Goal: Information Seeking & Learning: Learn about a topic

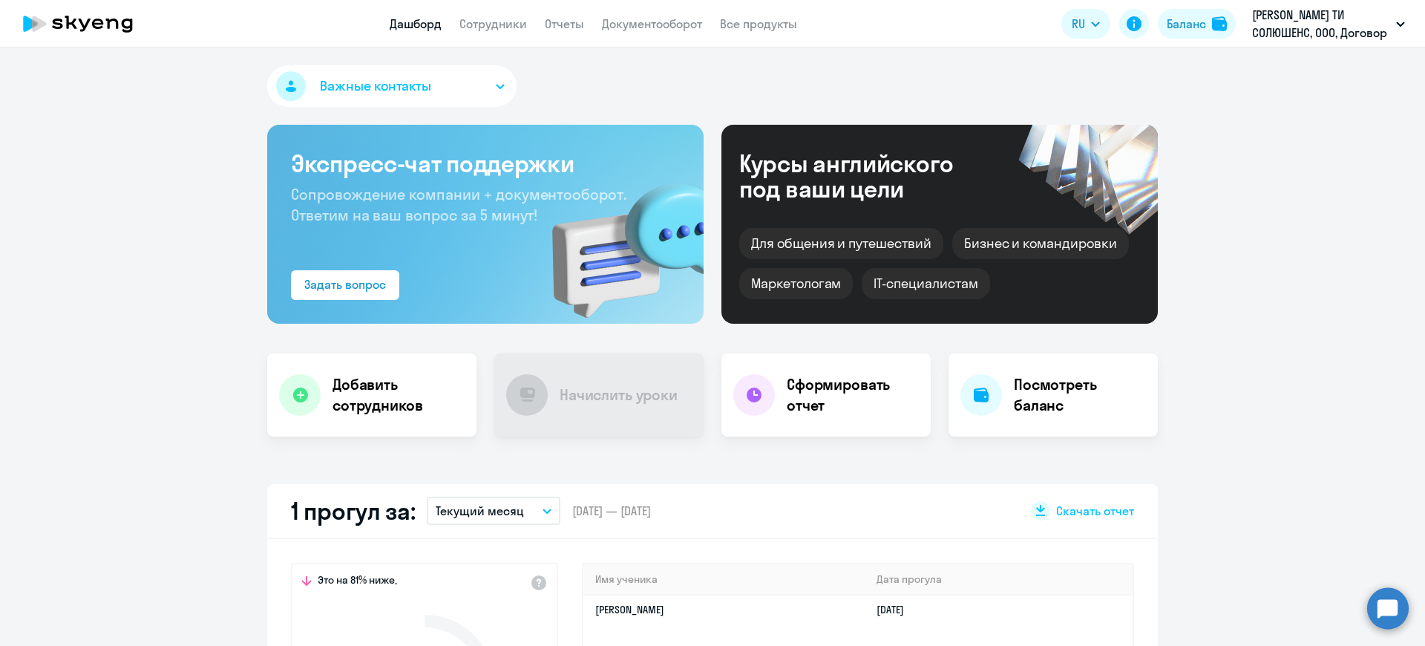
select select "30"
click at [499, 18] on link "Сотрудники" at bounding box center [493, 23] width 68 height 15
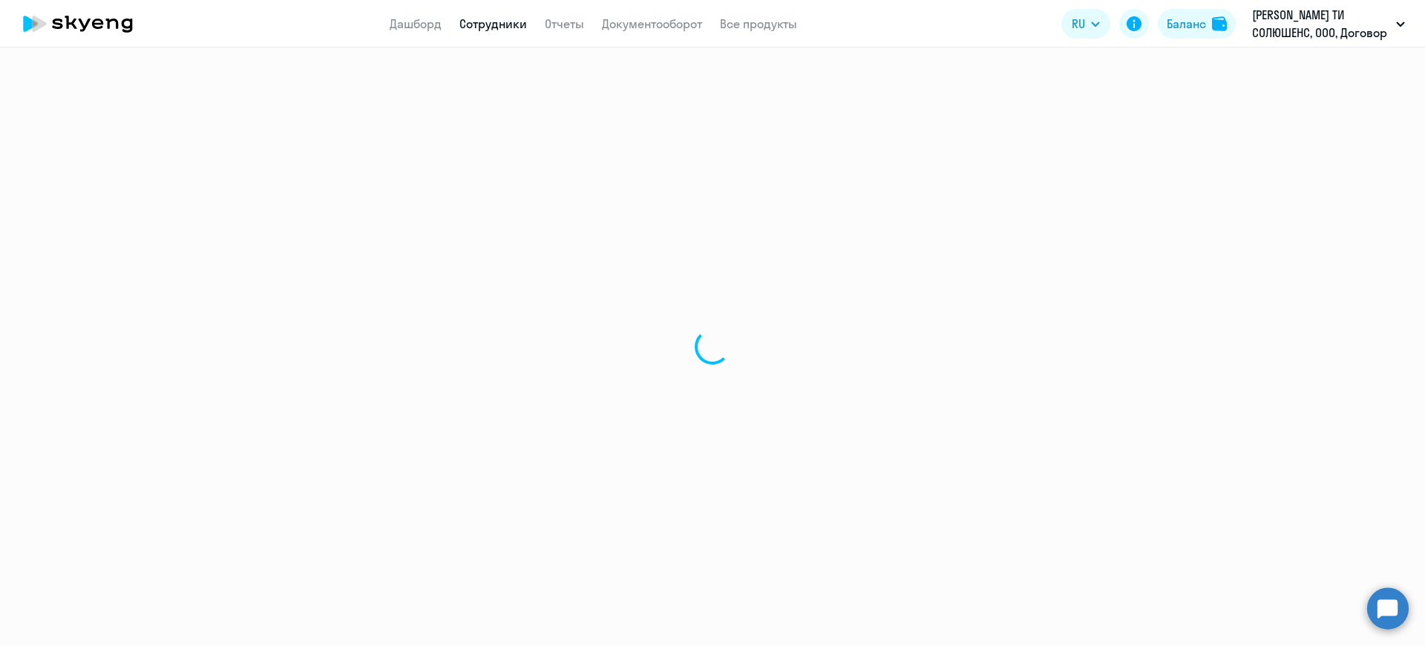
select select "30"
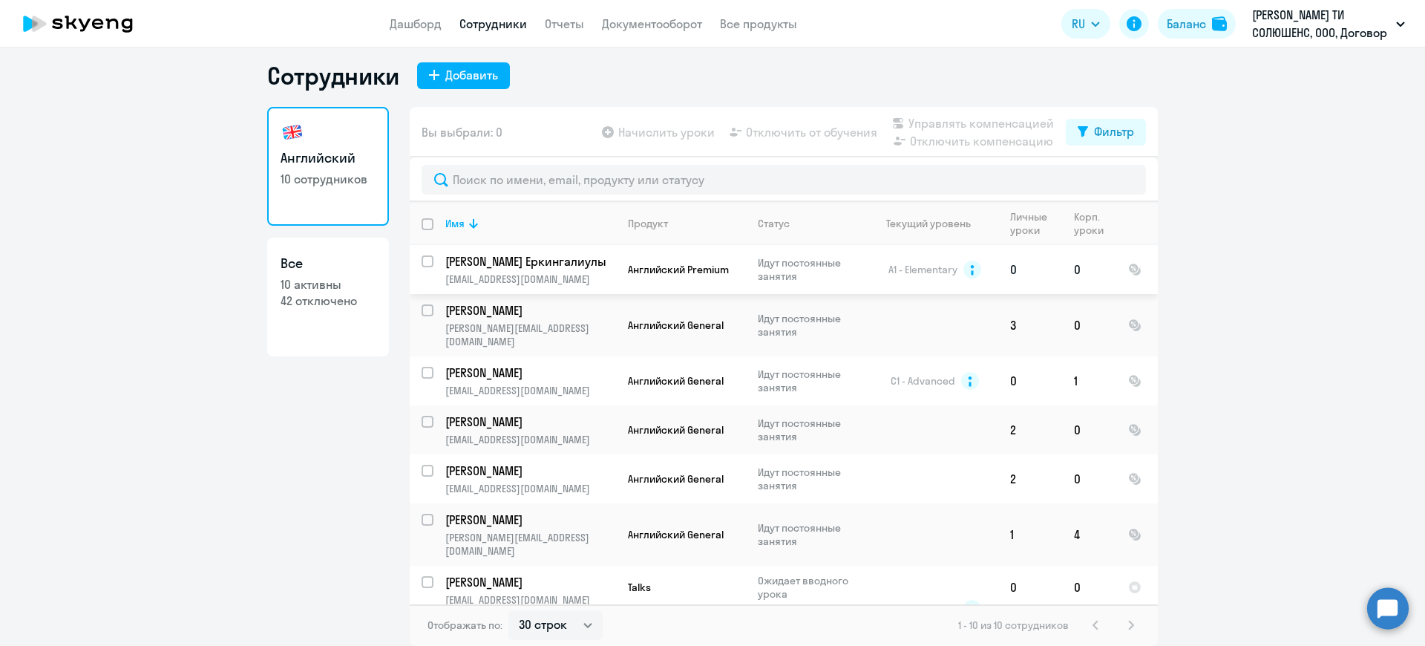
click at [496, 264] on p "[PERSON_NAME] Еркингалиулы" at bounding box center [529, 261] width 168 height 16
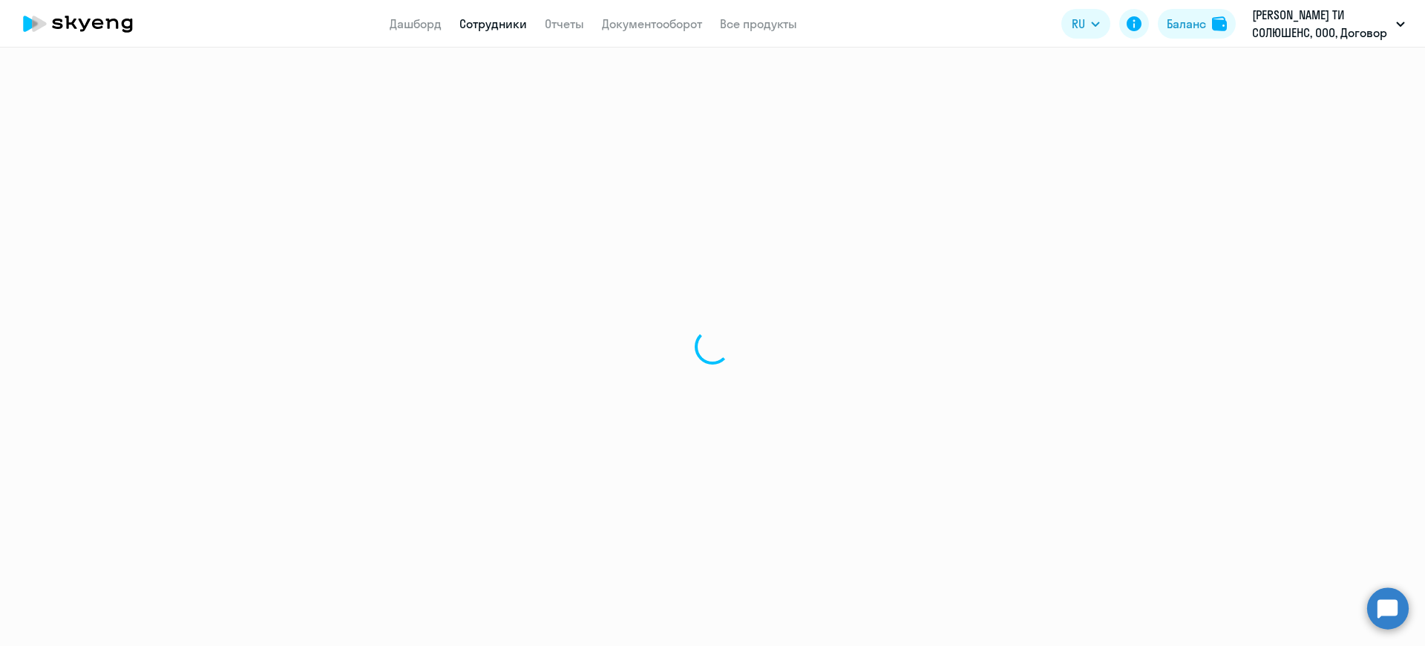
select select "english"
